Goal: Task Accomplishment & Management: Use online tool/utility

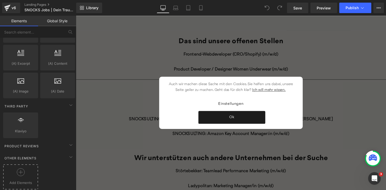
click at [26, 172] on div at bounding box center [20, 175] width 32 height 12
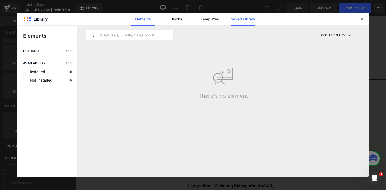
click at [238, 21] on link "Saved Library" at bounding box center [243, 19] width 25 height 13
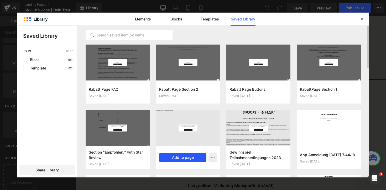
click at [182, 159] on button "Add to page" at bounding box center [182, 158] width 47 height 8
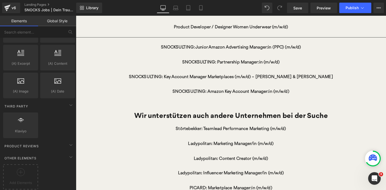
scroll to position [217, 0]
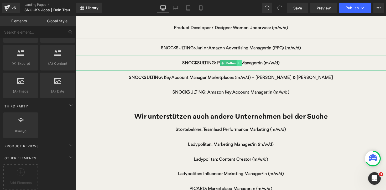
click at [244, 65] on icon at bounding box center [243, 64] width 3 height 3
click at [244, 65] on icon at bounding box center [245, 64] width 3 height 3
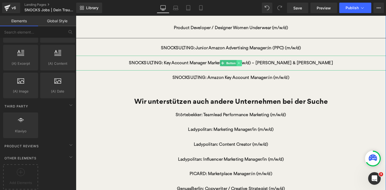
click at [244, 64] on icon at bounding box center [243, 64] width 3 height 3
click at [246, 64] on icon at bounding box center [245, 64] width 3 height 3
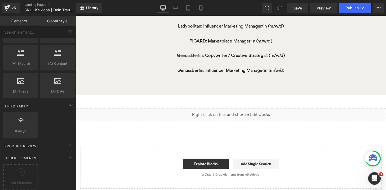
scroll to position [343, 0]
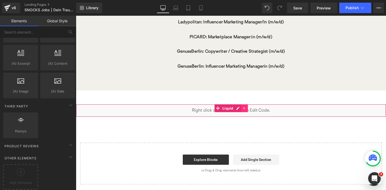
click at [250, 112] on icon at bounding box center [249, 111] width 4 height 4
click at [250, 112] on icon at bounding box center [252, 111] width 4 height 4
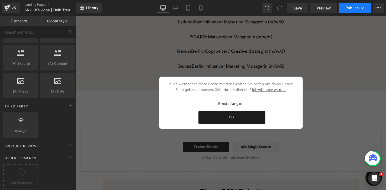
click at [349, 6] on span "Publish" at bounding box center [352, 8] width 13 height 4
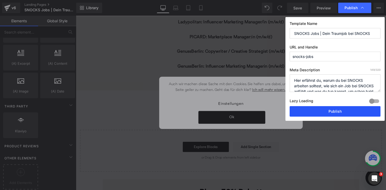
click at [316, 108] on button "Publish" at bounding box center [335, 111] width 91 height 11
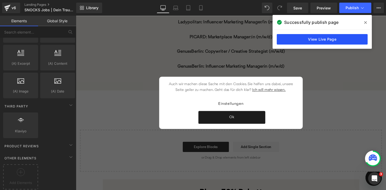
click at [324, 37] on link "View Live Page" at bounding box center [322, 39] width 91 height 11
